Goal: Navigation & Orientation: Find specific page/section

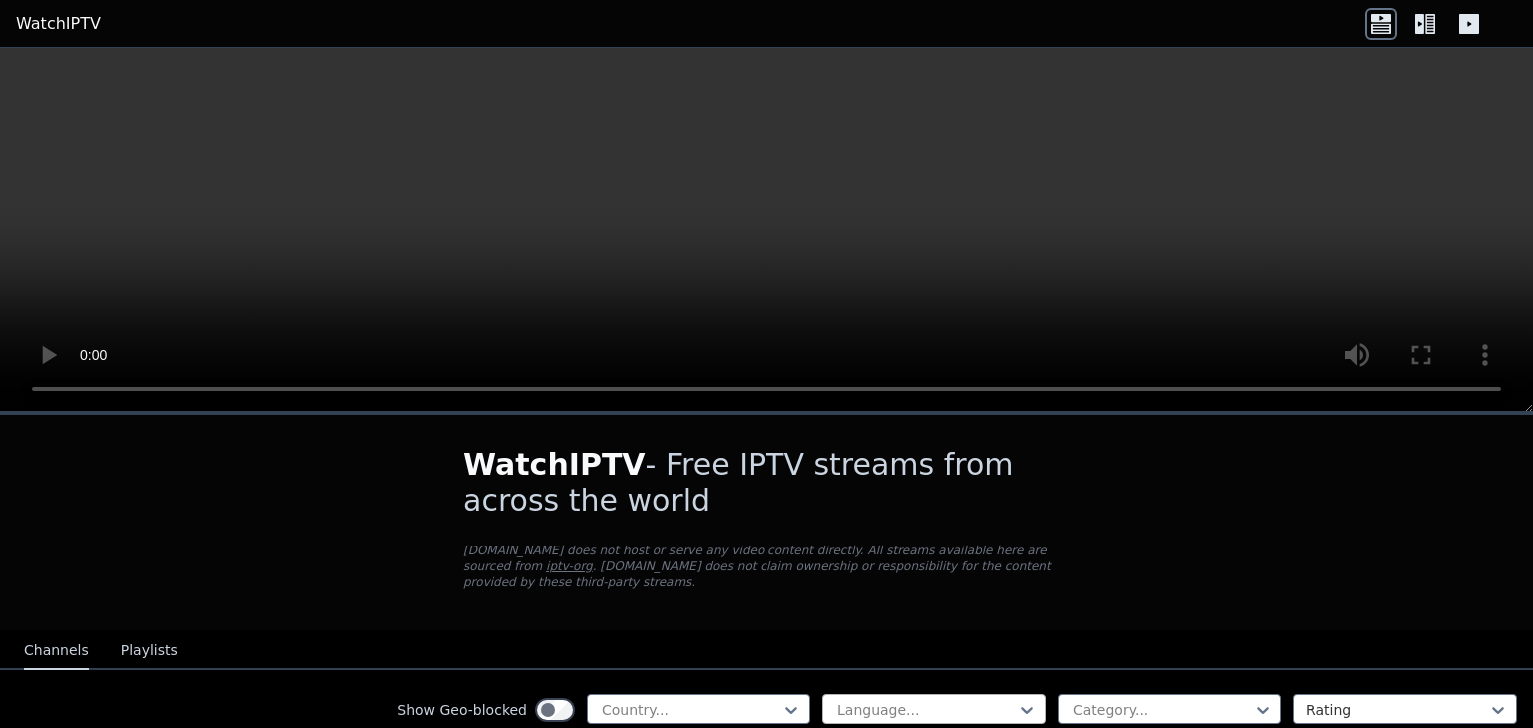
click at [851, 701] on div at bounding box center [926, 711] width 182 height 20
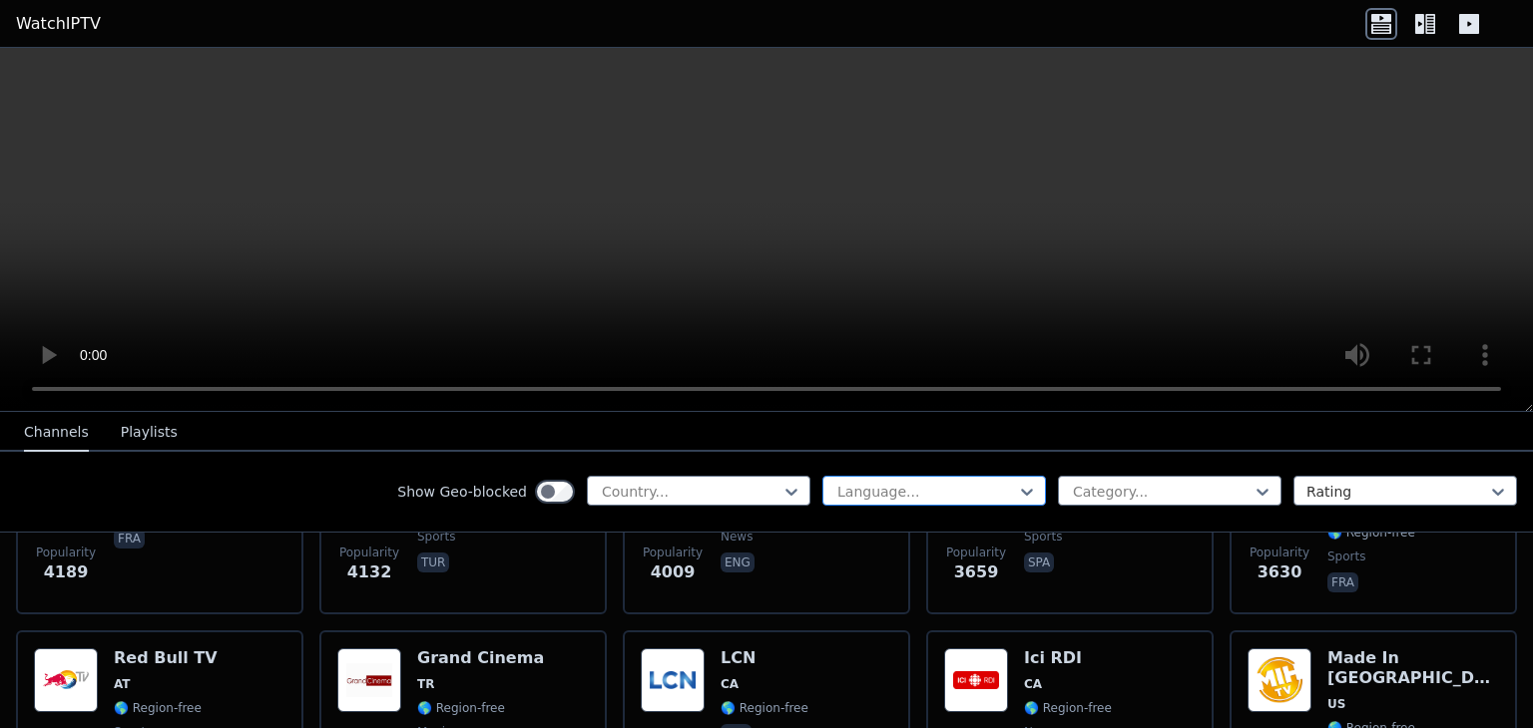
click at [848, 487] on div at bounding box center [926, 492] width 182 height 20
click at [726, 490] on div at bounding box center [691, 492] width 182 height 20
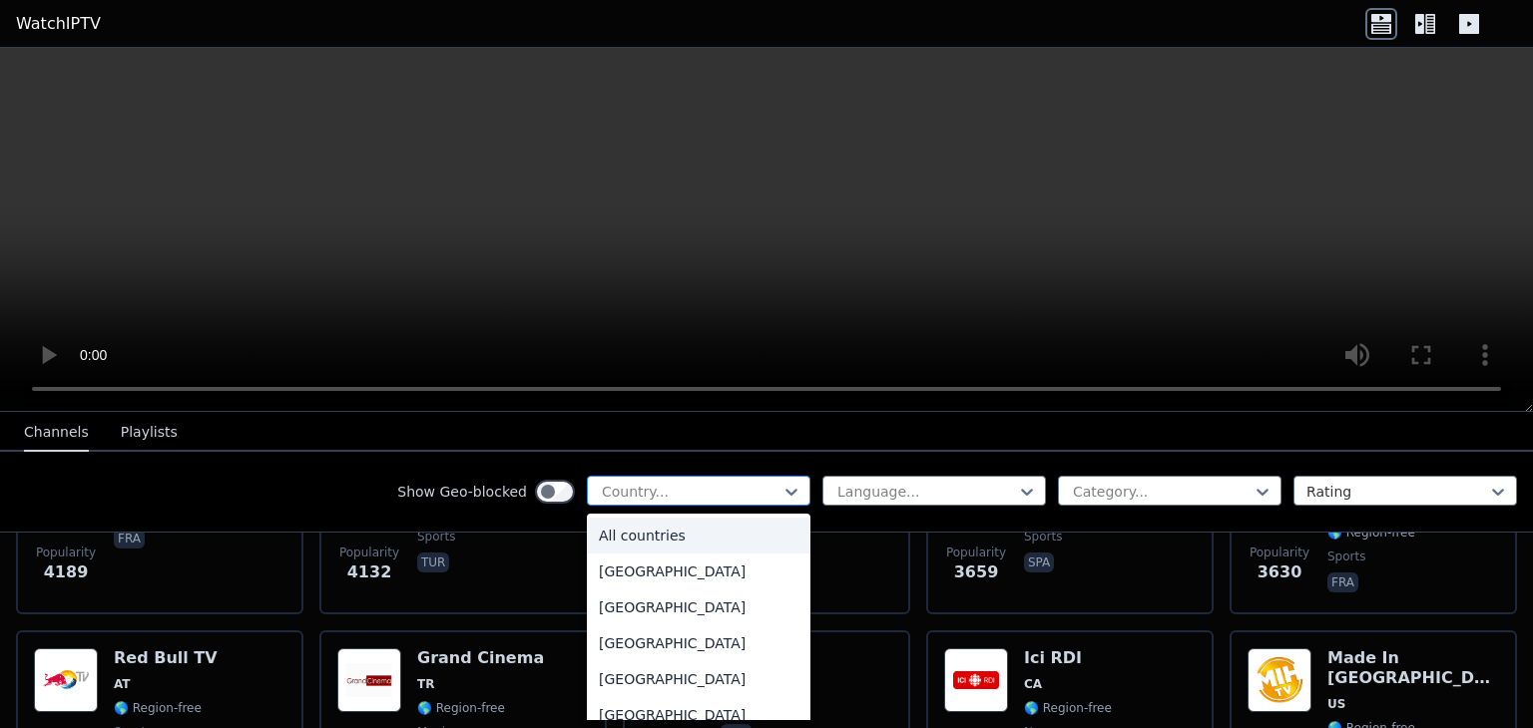
click at [726, 490] on div at bounding box center [691, 492] width 182 height 20
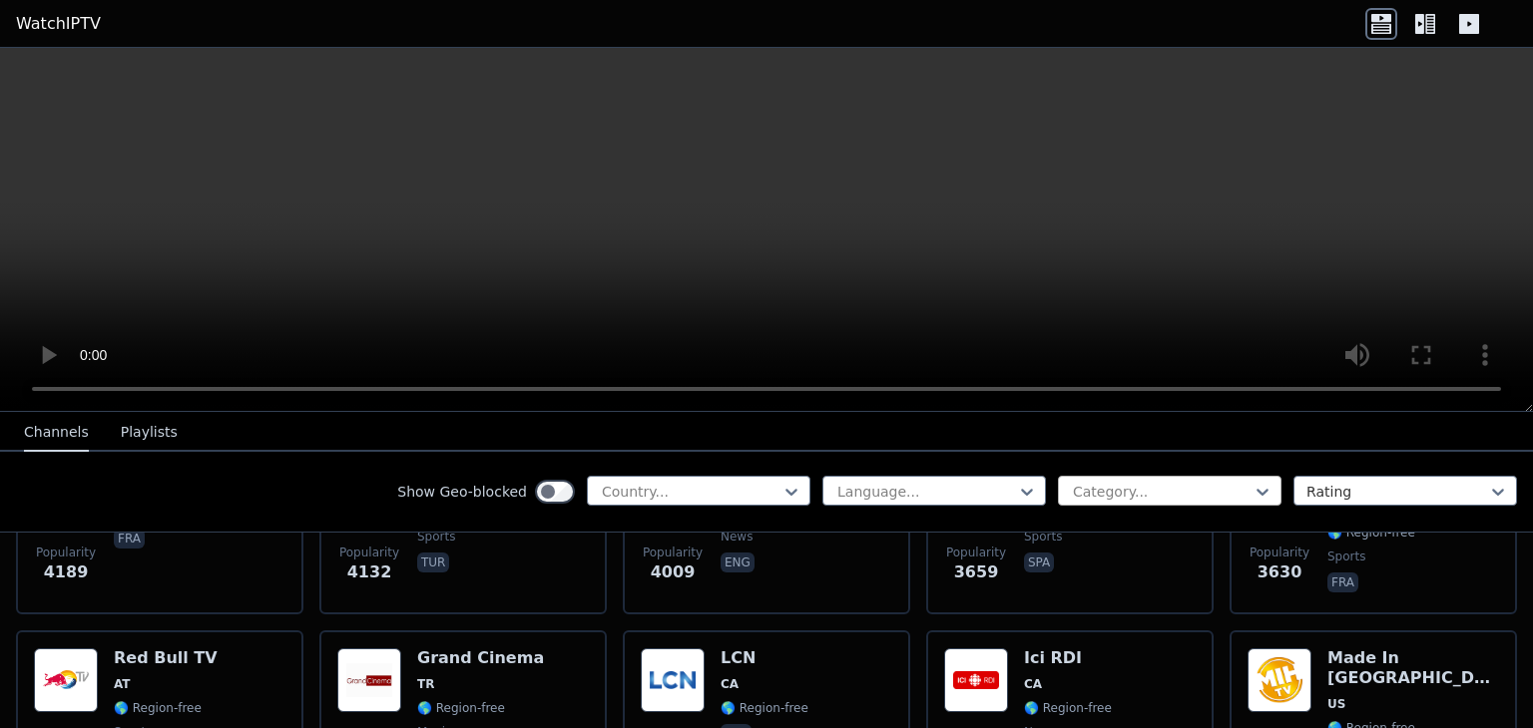
click at [1150, 482] on div at bounding box center [1162, 492] width 182 height 20
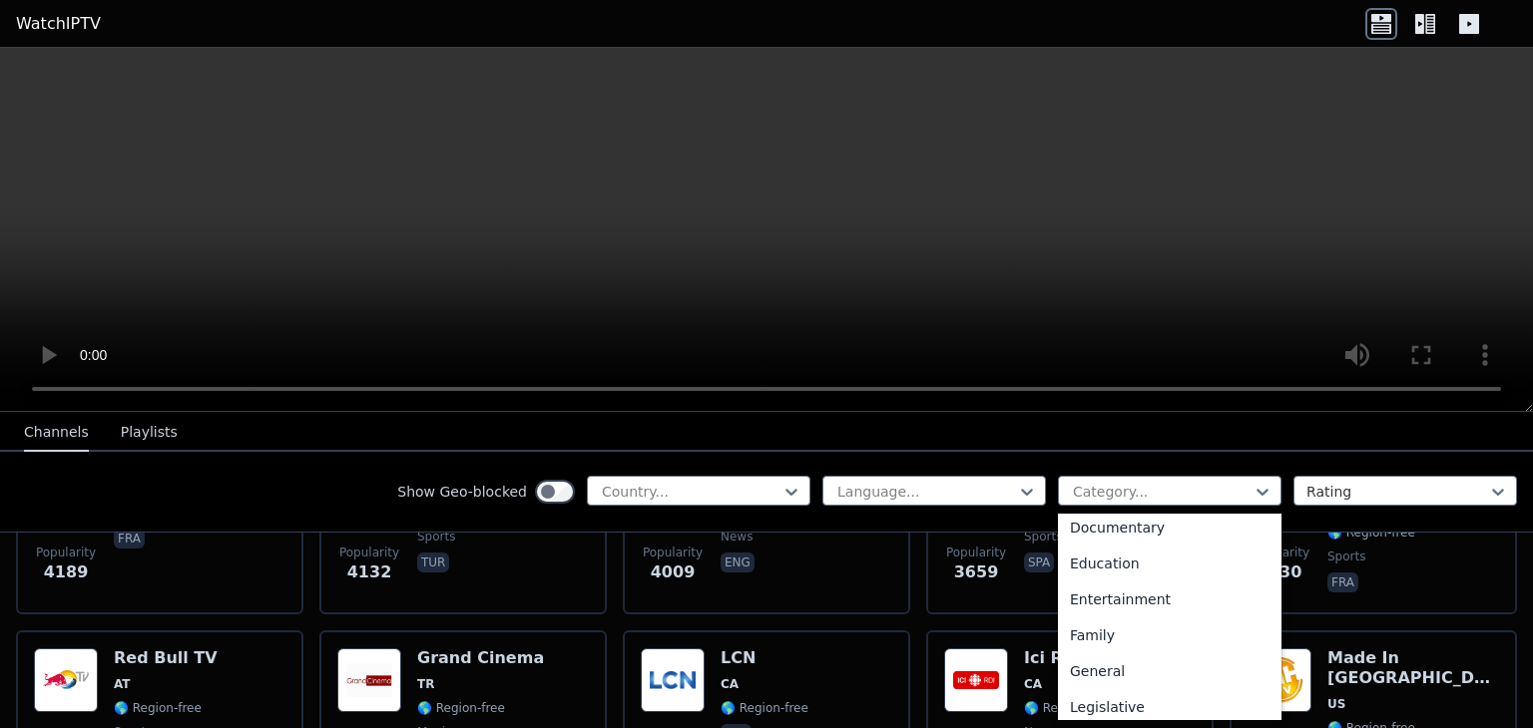
scroll to position [0, 0]
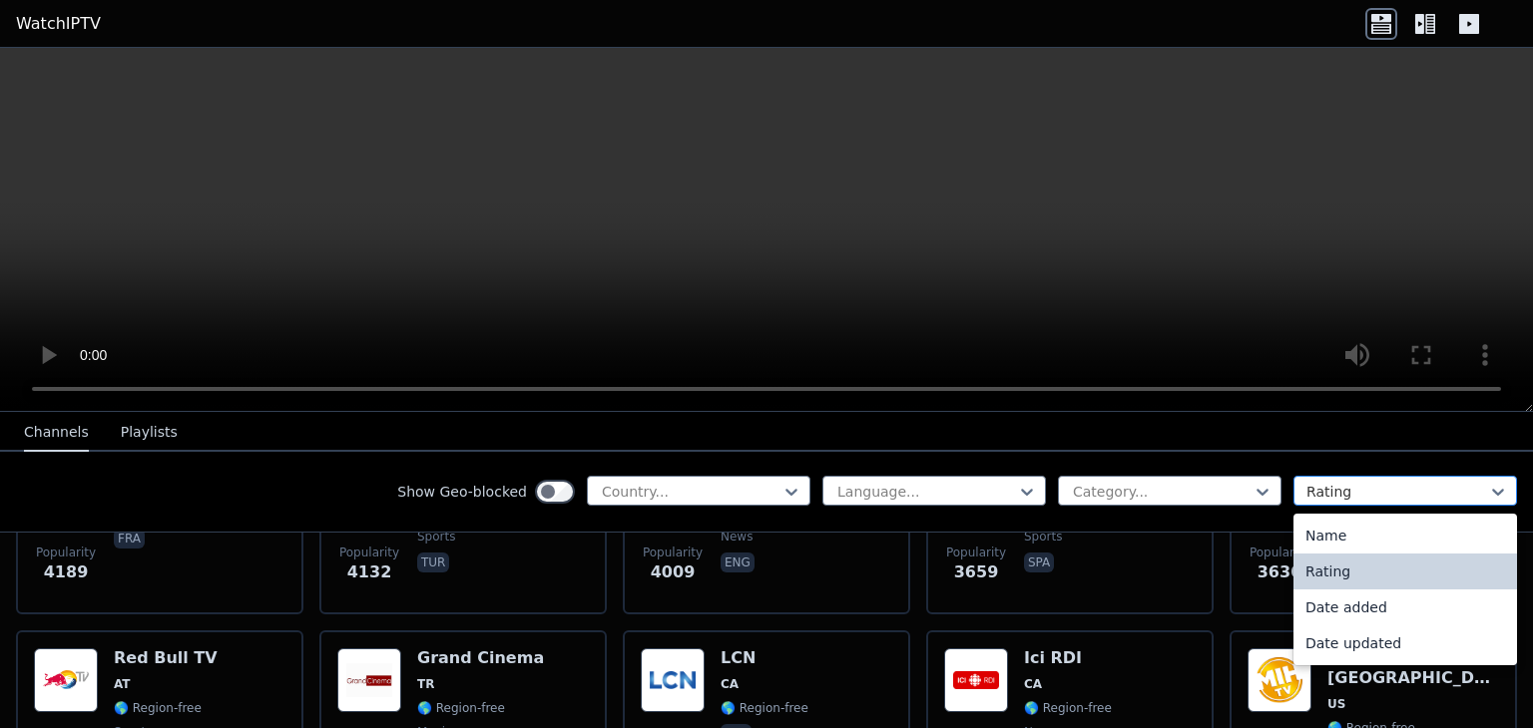
click at [1309, 483] on div at bounding box center [1397, 492] width 182 height 20
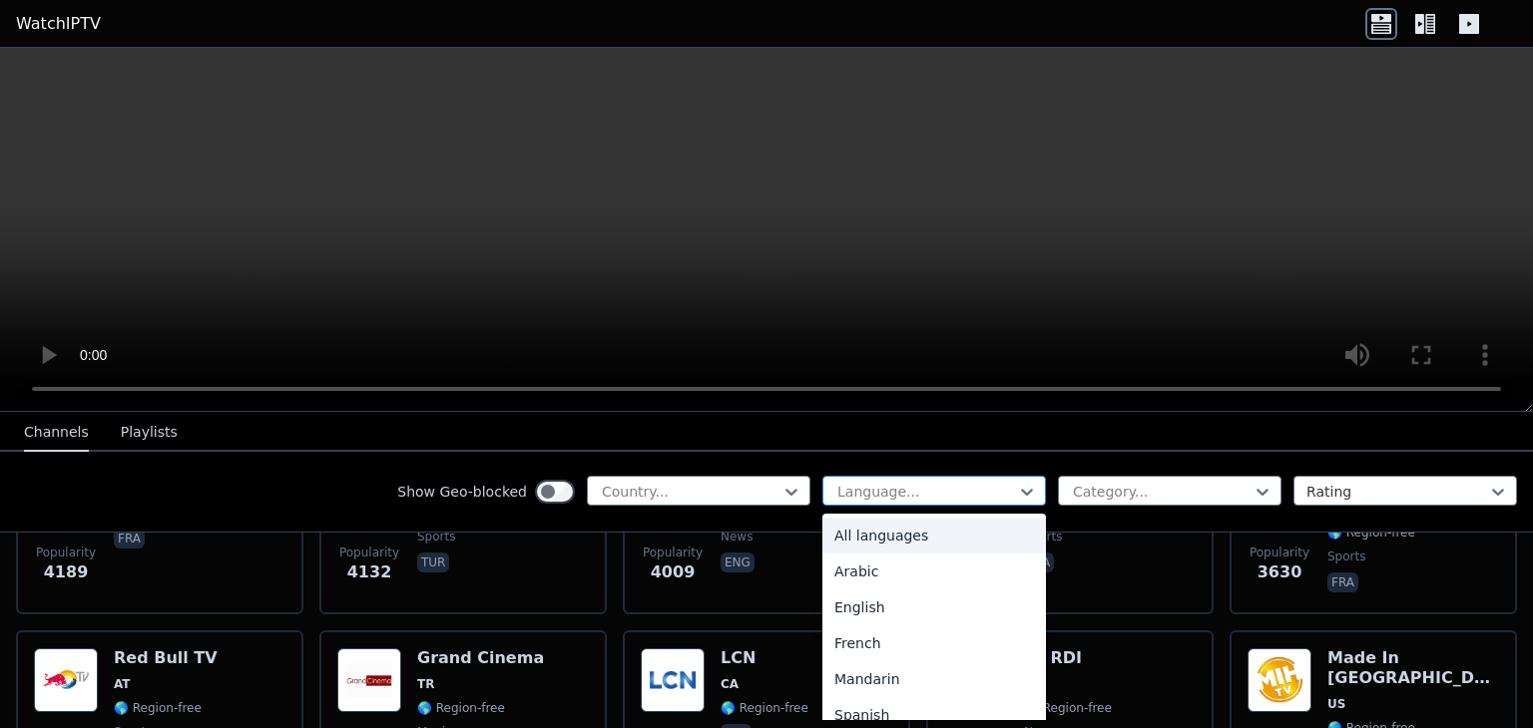
click at [858, 483] on div at bounding box center [926, 492] width 182 height 20
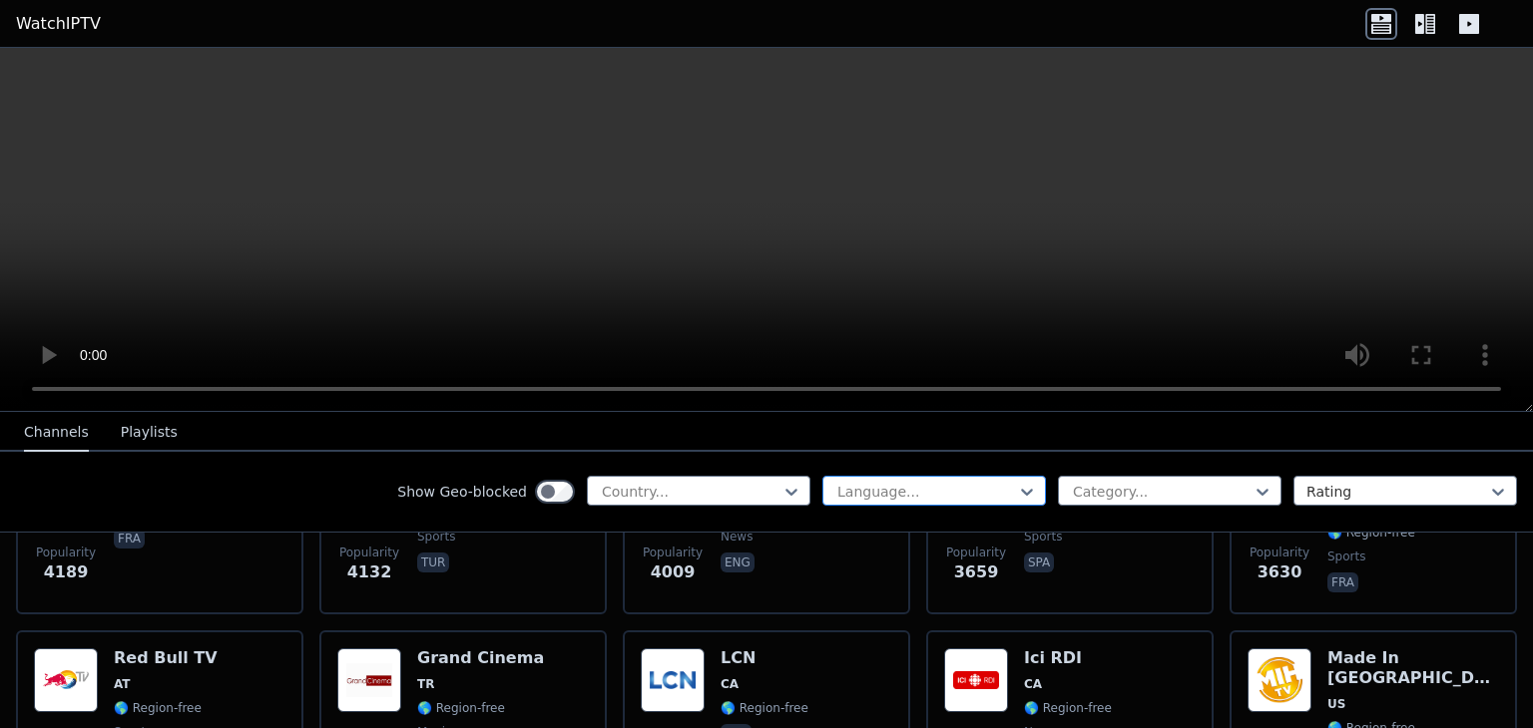
click at [858, 482] on div at bounding box center [926, 492] width 182 height 20
click at [1462, 21] on icon at bounding box center [1469, 24] width 20 height 20
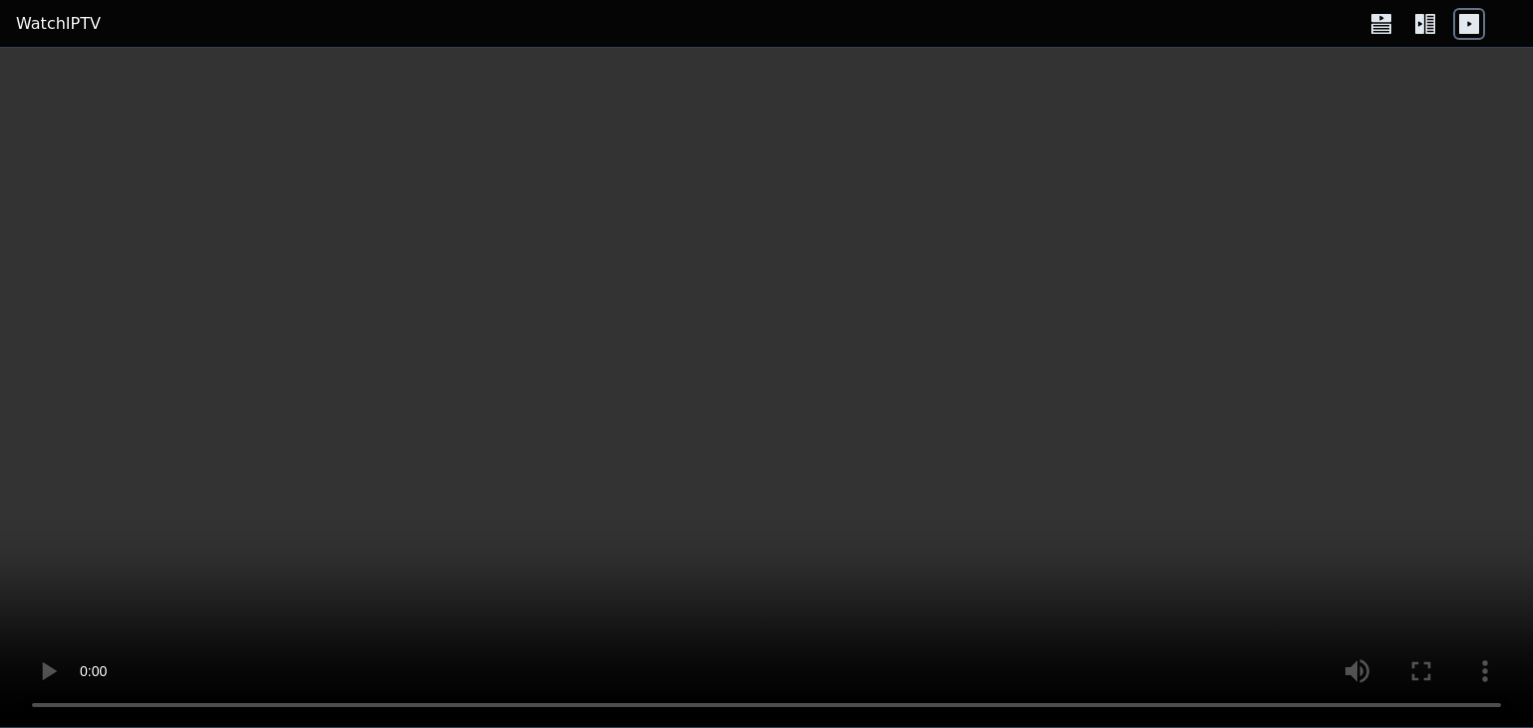
click at [1429, 28] on icon at bounding box center [1425, 24] width 32 height 32
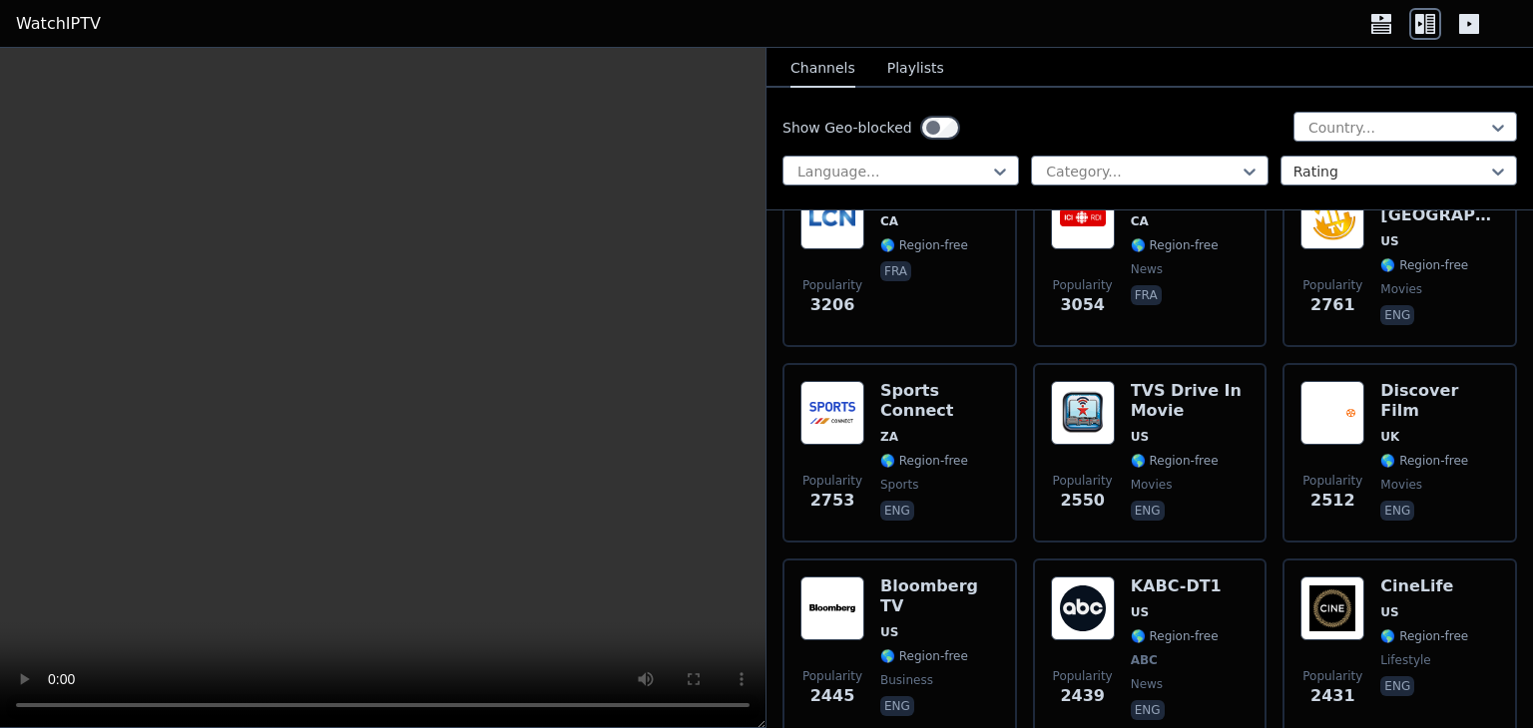
scroll to position [1597, 0]
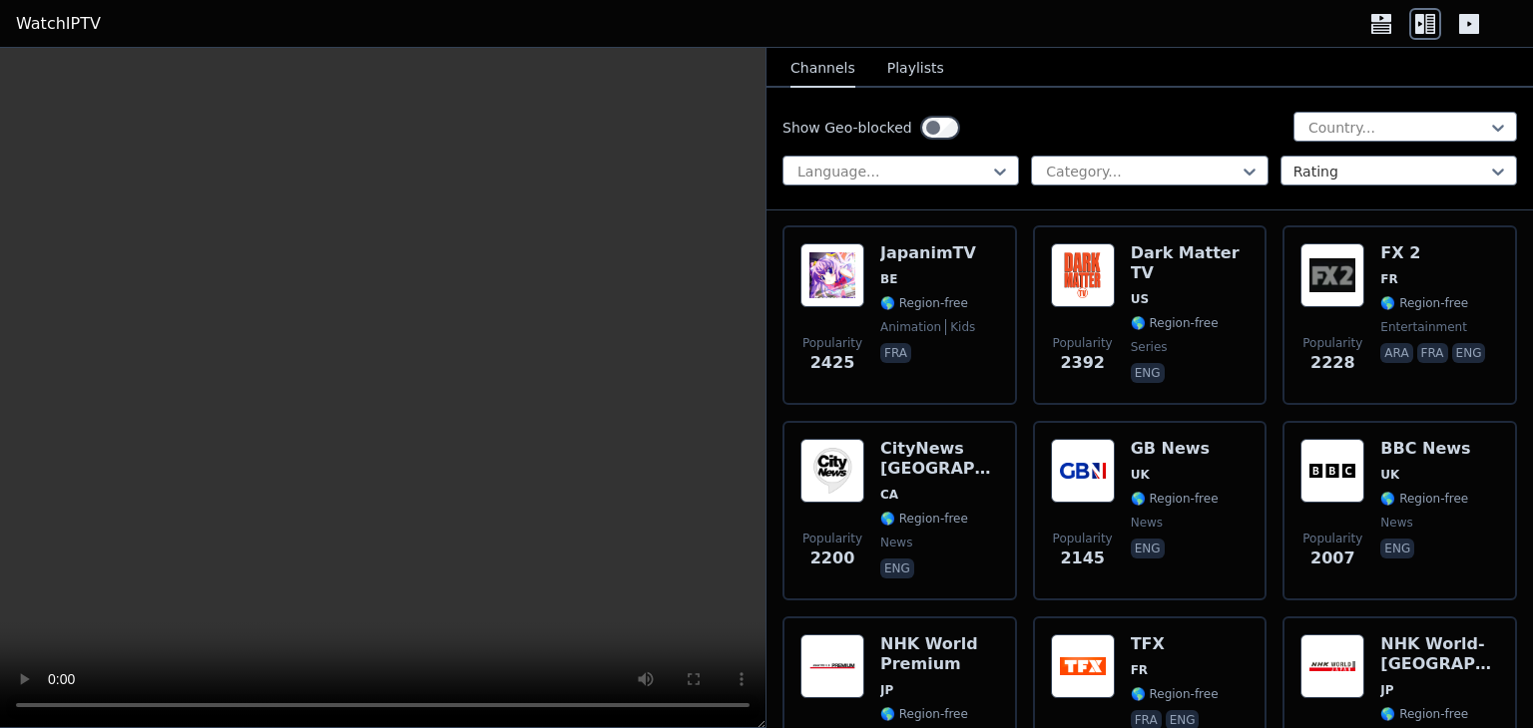
click at [897, 63] on button "Playlists" at bounding box center [915, 69] width 57 height 38
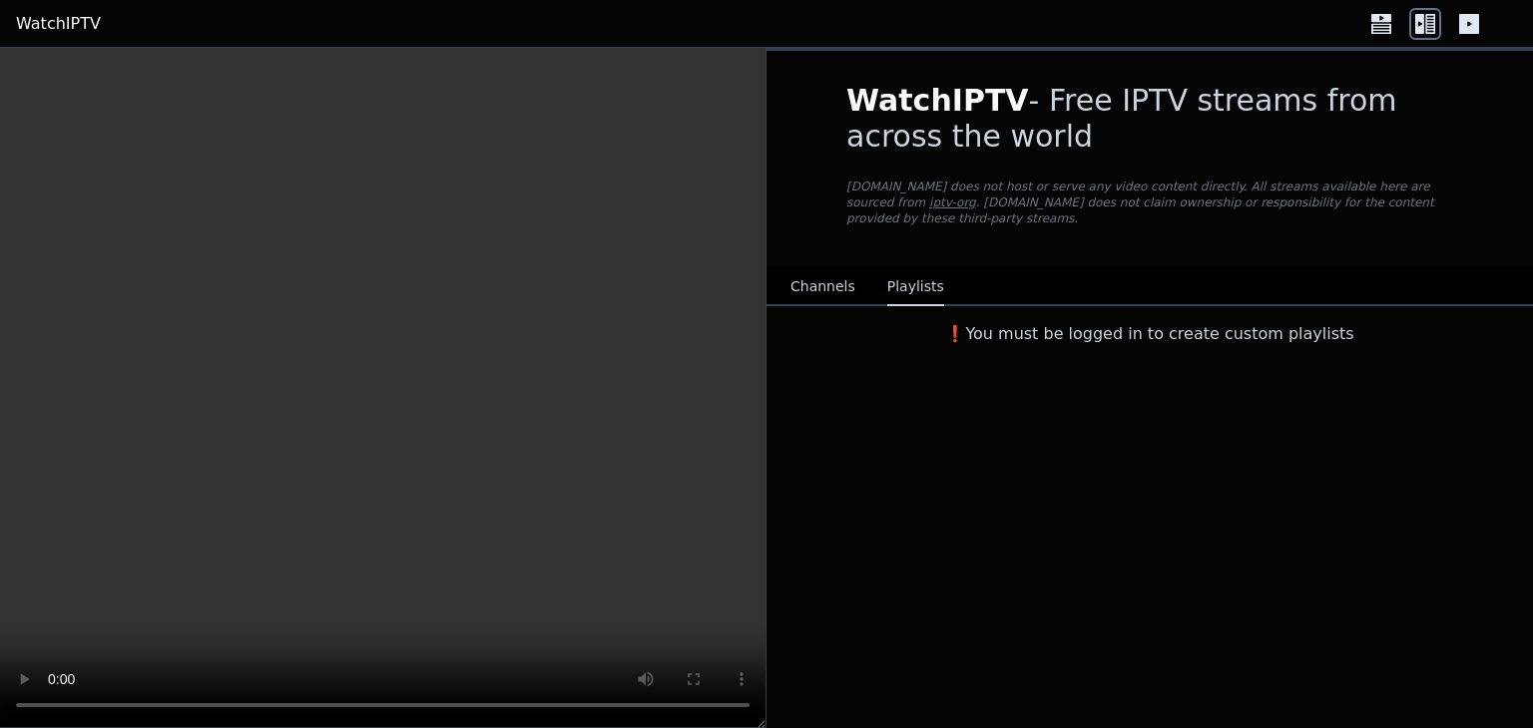
scroll to position [0, 0]
click at [818, 268] on button "Channels" at bounding box center [822, 287] width 65 height 38
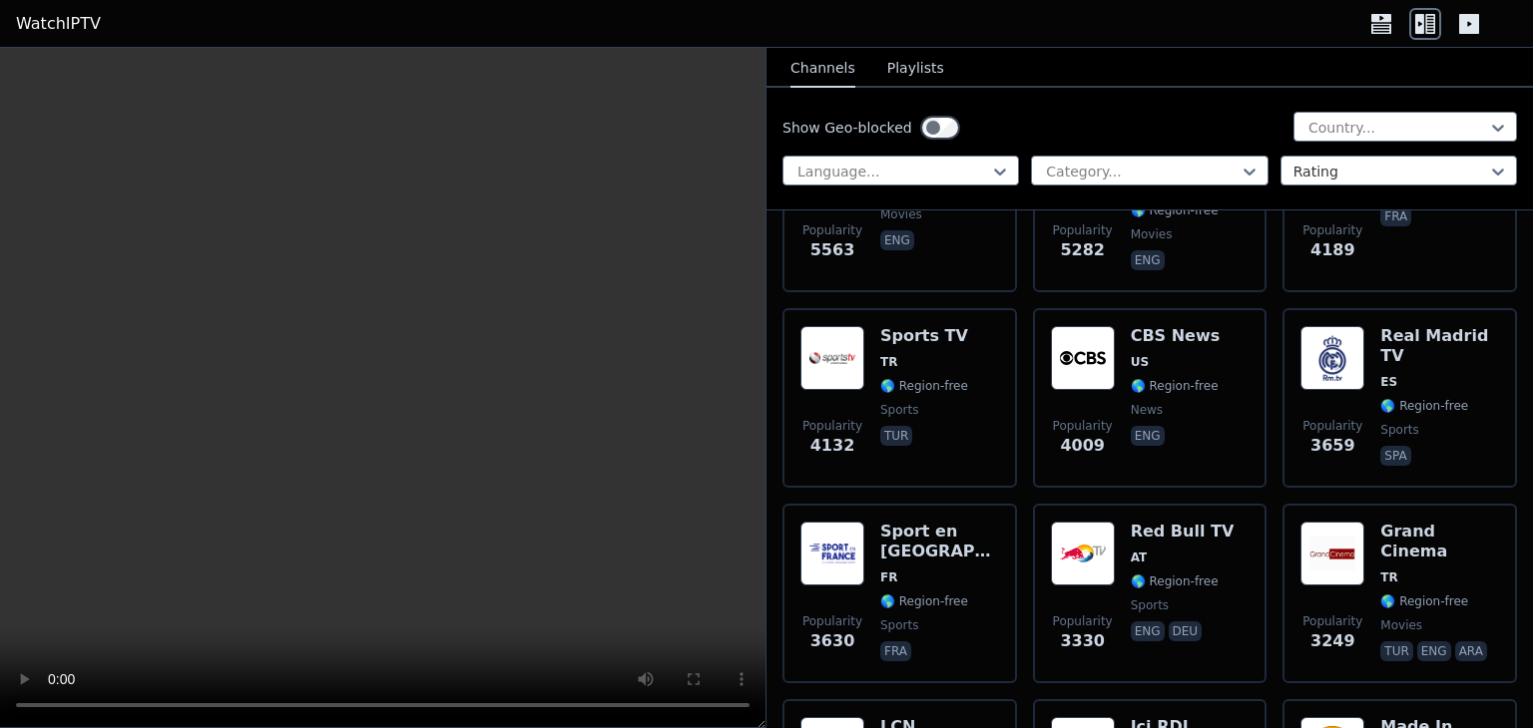
scroll to position [2660, 0]
